Goal: Information Seeking & Learning: Find specific page/section

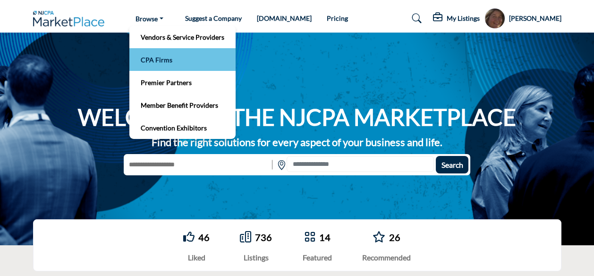
click at [164, 59] on link "CPA Firms" at bounding box center [182, 59] width 97 height 13
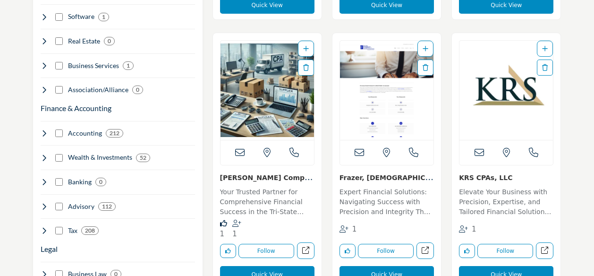
scroll to position [513, 0]
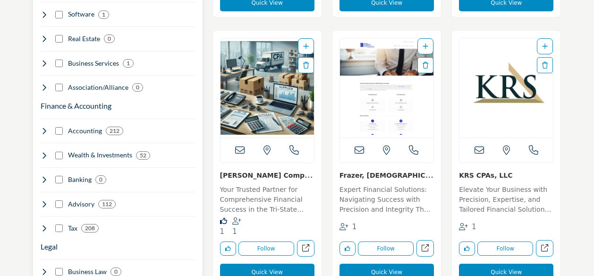
click at [86, 126] on h4 "Accounting" at bounding box center [85, 130] width 34 height 9
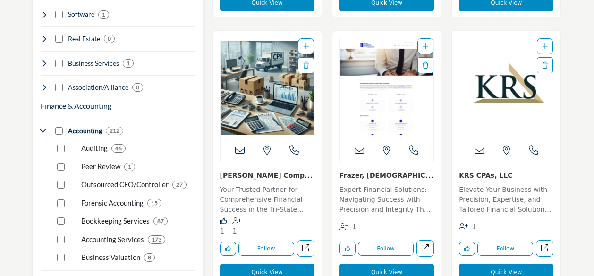
click at [94, 215] on p "Bookkeeping Services" at bounding box center [115, 220] width 68 height 11
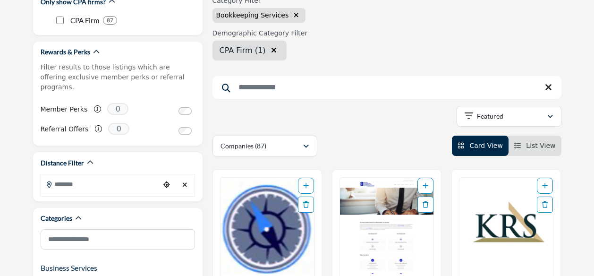
scroll to position [143, 0]
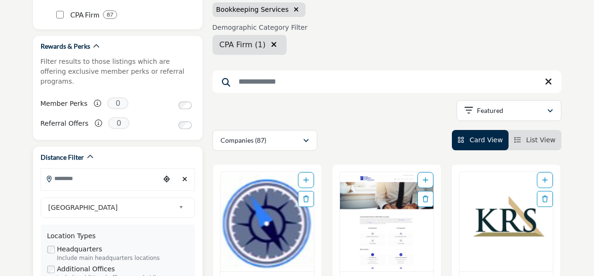
click at [79, 171] on input "Search Location" at bounding box center [100, 178] width 119 height 18
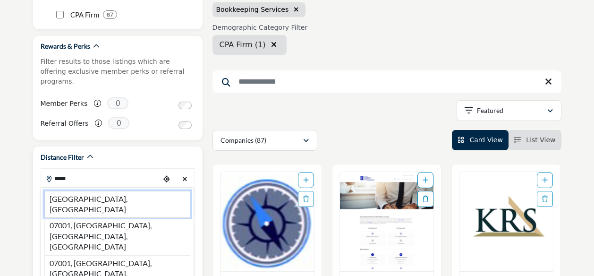
click at [90, 191] on li "[GEOGRAPHIC_DATA], [GEOGRAPHIC_DATA]" at bounding box center [117, 204] width 146 height 27
type input "**********"
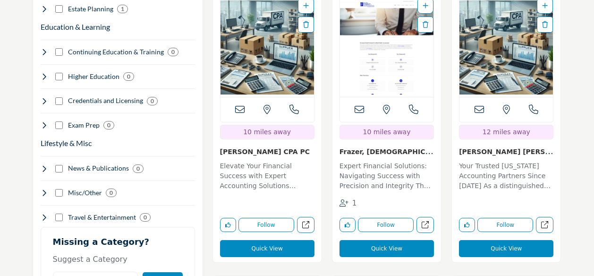
scroll to position [1194, 0]
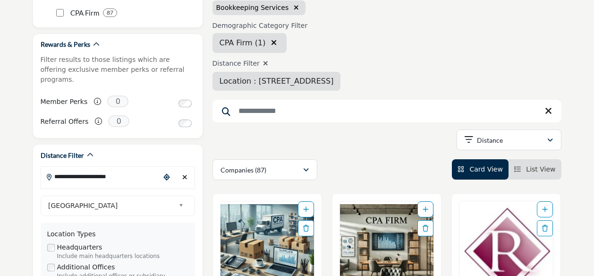
scroll to position [0, 0]
